Goal: Task Accomplishment & Management: Complete application form

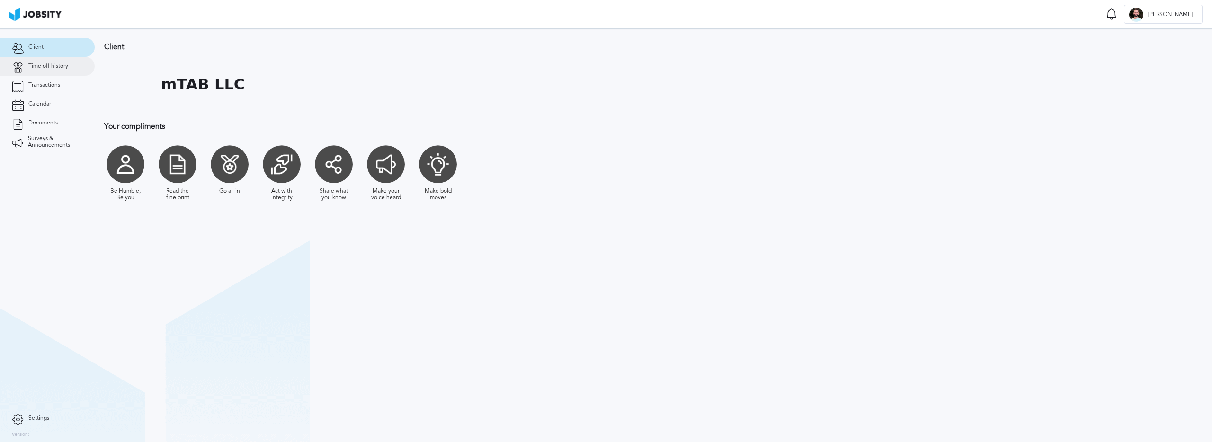
click at [55, 66] on span "Time off history" at bounding box center [48, 66] width 40 height 7
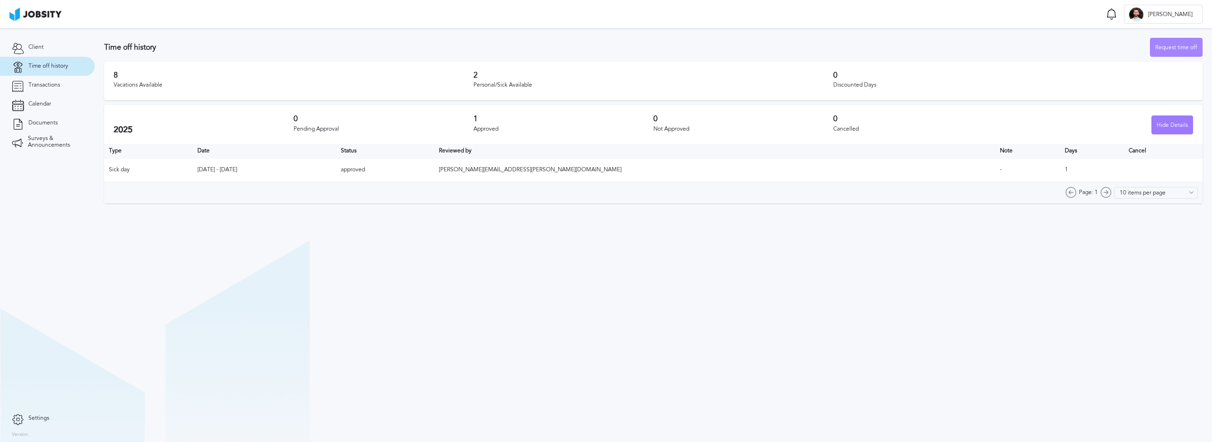
click at [1177, 47] on div "Request time off" at bounding box center [1176, 47] width 52 height 19
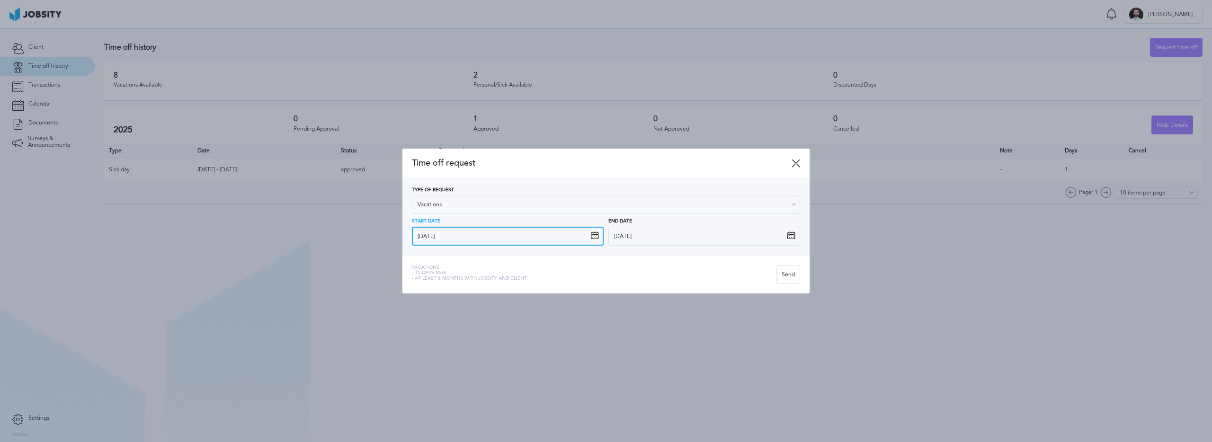
click at [458, 239] on input "[DATE]" at bounding box center [508, 236] width 192 height 19
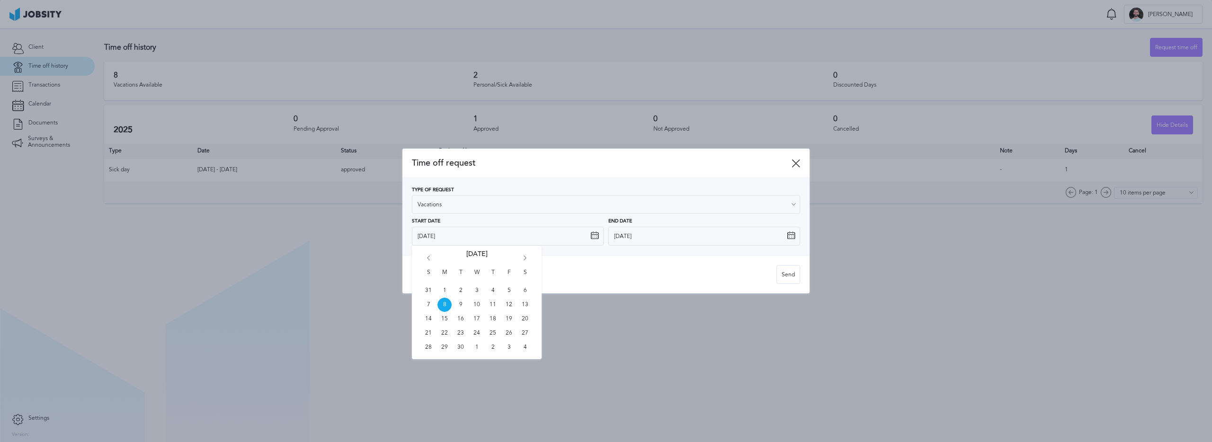
click at [524, 256] on icon "Go forward 1 month" at bounding box center [525, 260] width 9 height 9
click at [443, 345] on span "27" at bounding box center [444, 347] width 14 height 14
type input "[DATE]"
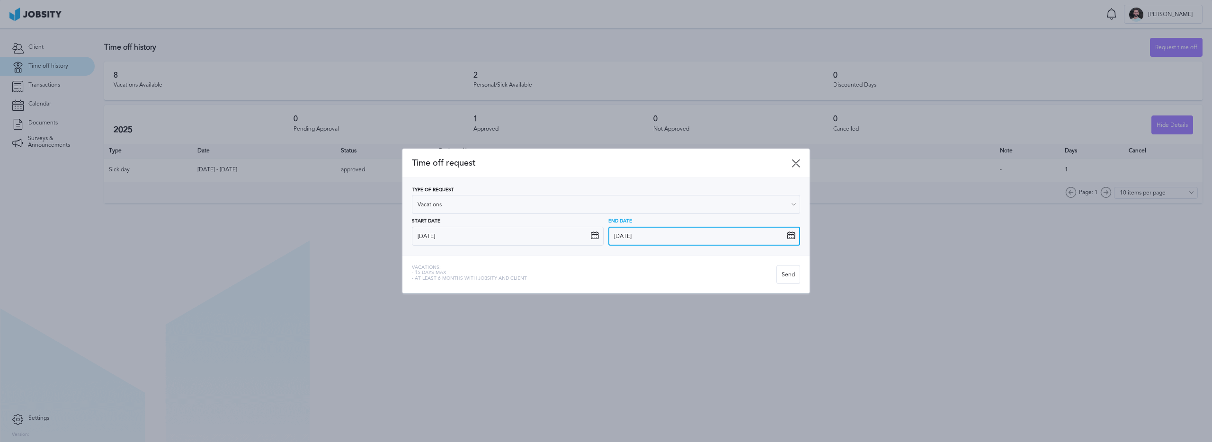
click at [634, 231] on input "[DATE]" at bounding box center [704, 236] width 192 height 19
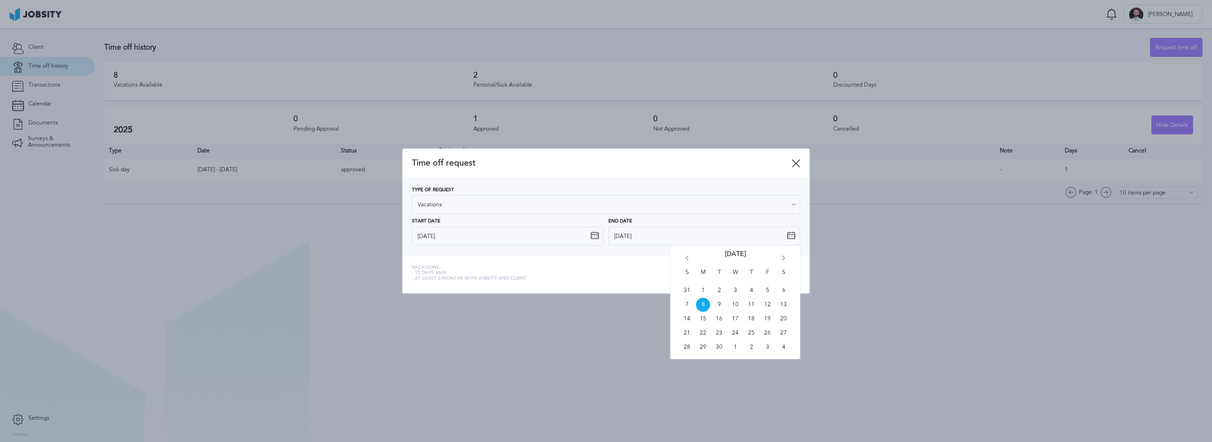
click at [785, 257] on icon "Go forward 1 month" at bounding box center [783, 260] width 9 height 9
click at [766, 304] on span "7" at bounding box center [767, 305] width 14 height 14
type input "[DATE]"
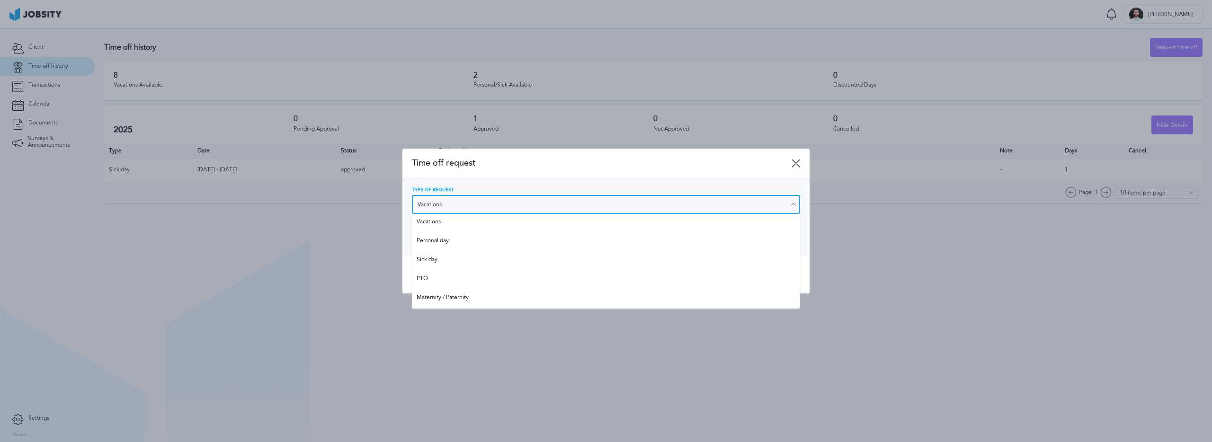
click at [772, 208] on input "Vacations" at bounding box center [606, 204] width 388 height 19
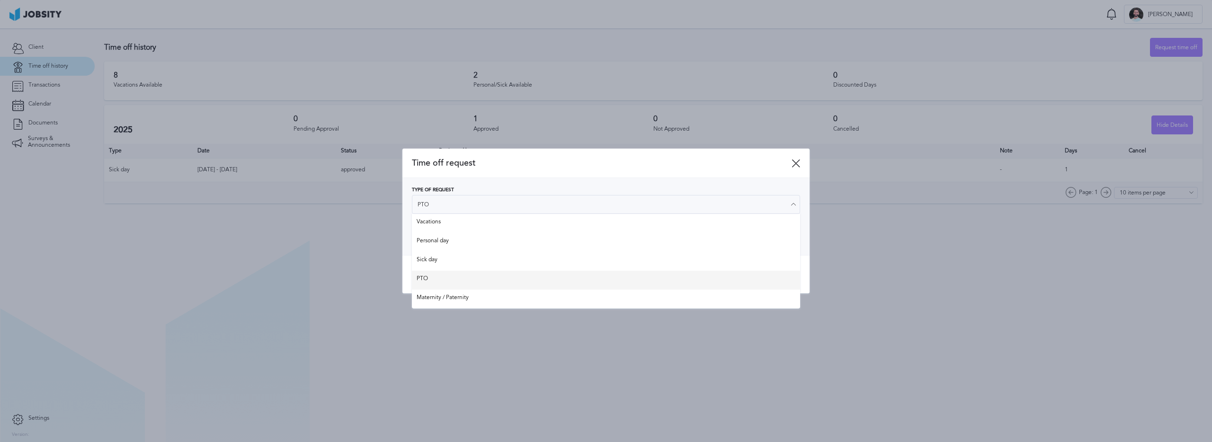
click at [501, 276] on div "Time off request Type of Request PTO Vacations Personal day Sick day PTO Matern…" at bounding box center [605, 221] width 407 height 145
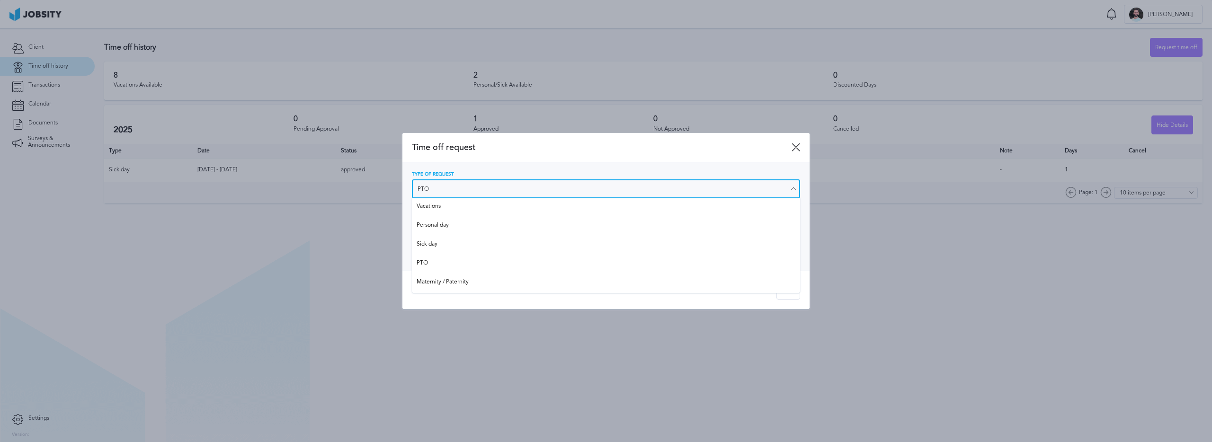
click at [451, 189] on input "PTO" at bounding box center [606, 188] width 388 height 19
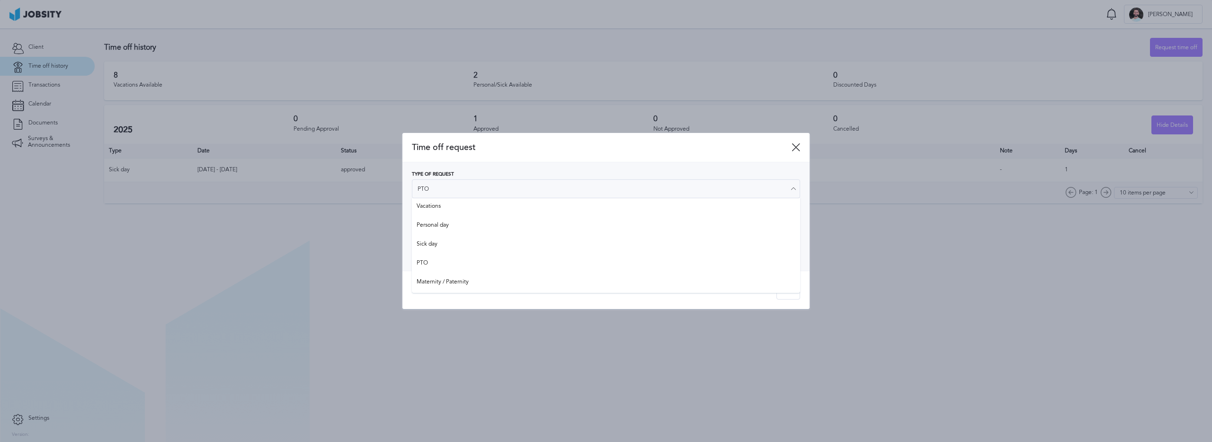
click at [467, 164] on div "Type of Request PTO Vacations Personal day Sick day PTO Maternity / Paternity D…" at bounding box center [605, 216] width 407 height 109
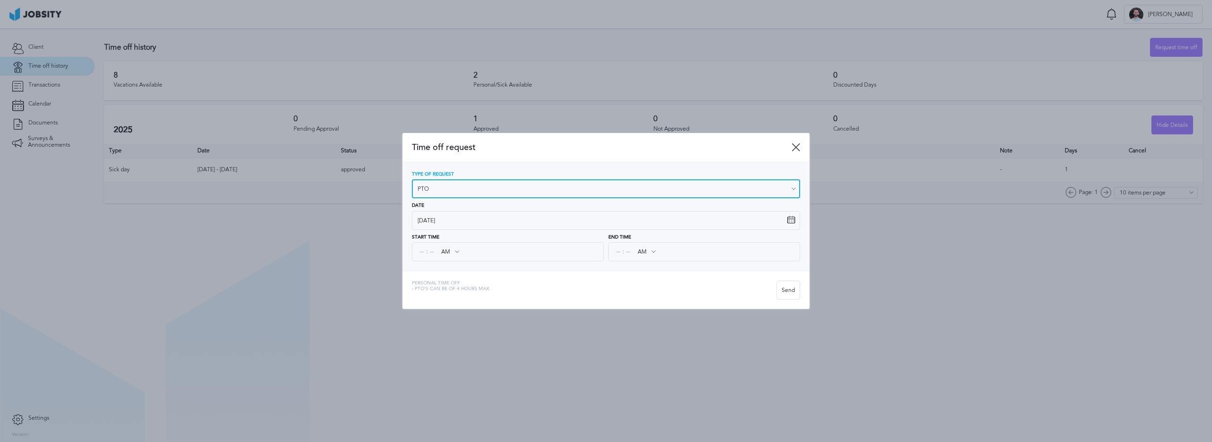
click at [460, 187] on input "PTO" at bounding box center [606, 188] width 388 height 19
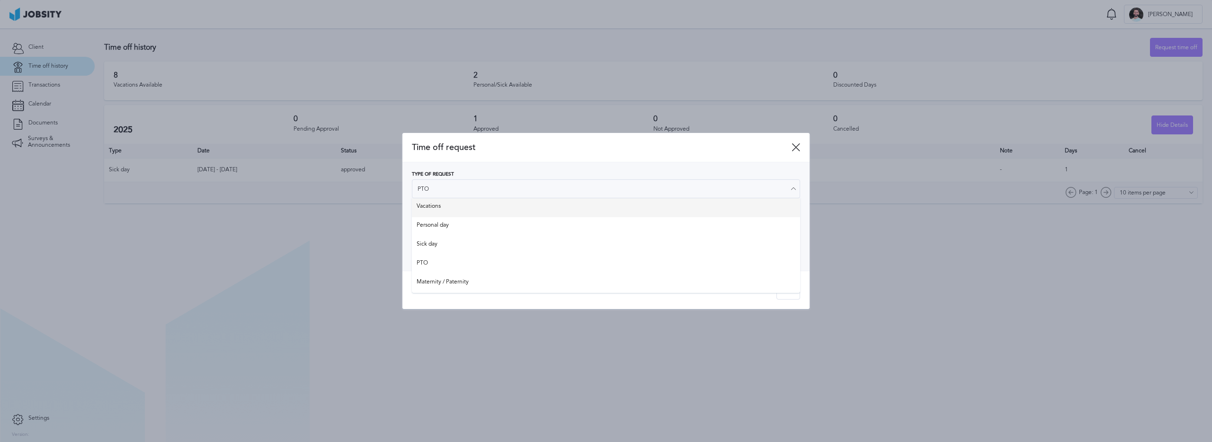
type input "Vacations"
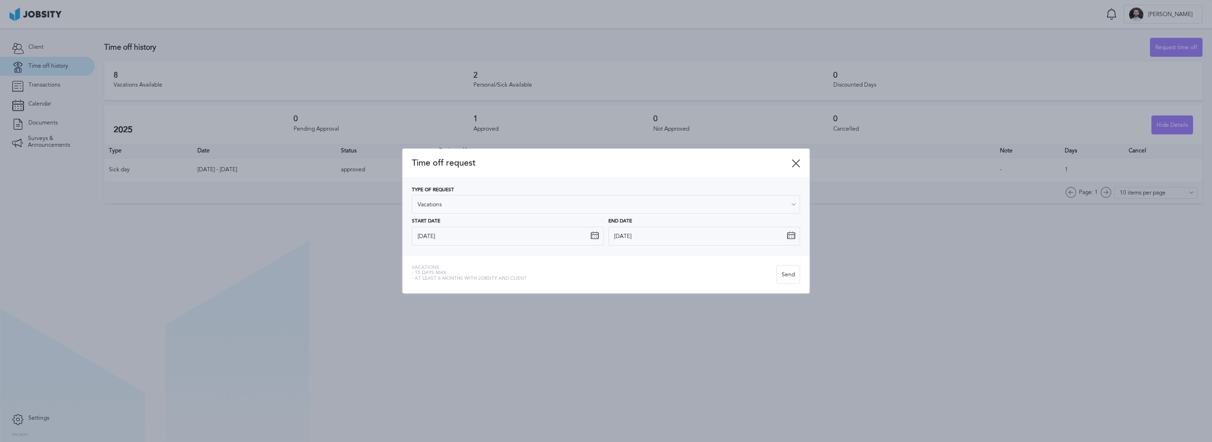
click at [452, 209] on div "Type of Request Vacations Vacations Personal day Sick day PTO Maternity / Pater…" at bounding box center [606, 200] width 388 height 27
click at [552, 162] on span "Time off request" at bounding box center [602, 163] width 380 height 10
click at [786, 276] on div "Send" at bounding box center [788, 274] width 23 height 19
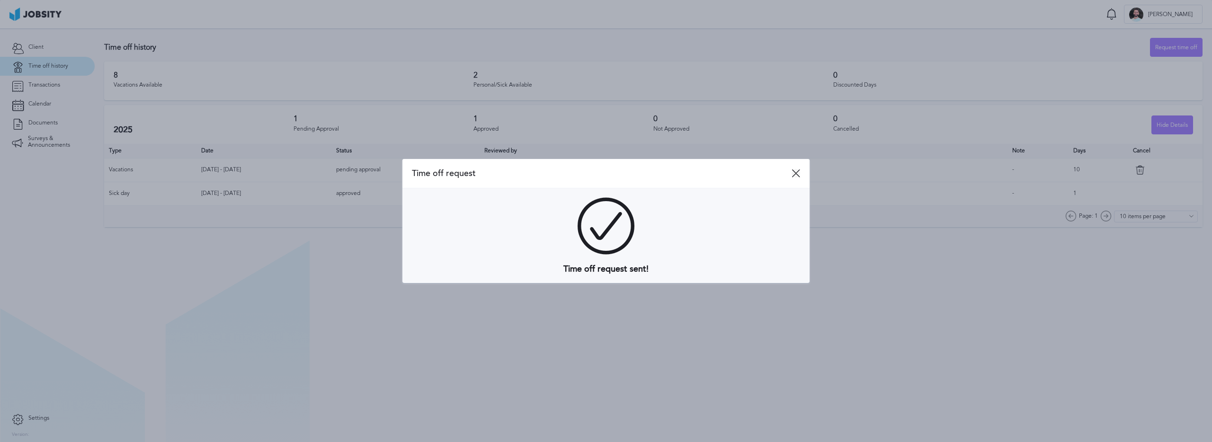
click at [797, 176] on icon at bounding box center [795, 173] width 9 height 9
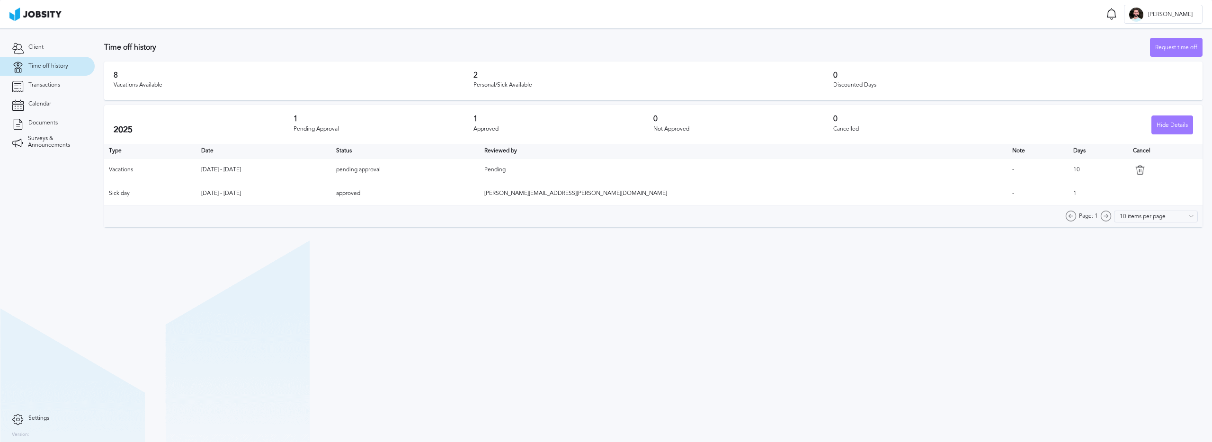
click at [140, 168] on td "Vacations" at bounding box center [150, 170] width 92 height 24
